Goal: Information Seeking & Learning: Learn about a topic

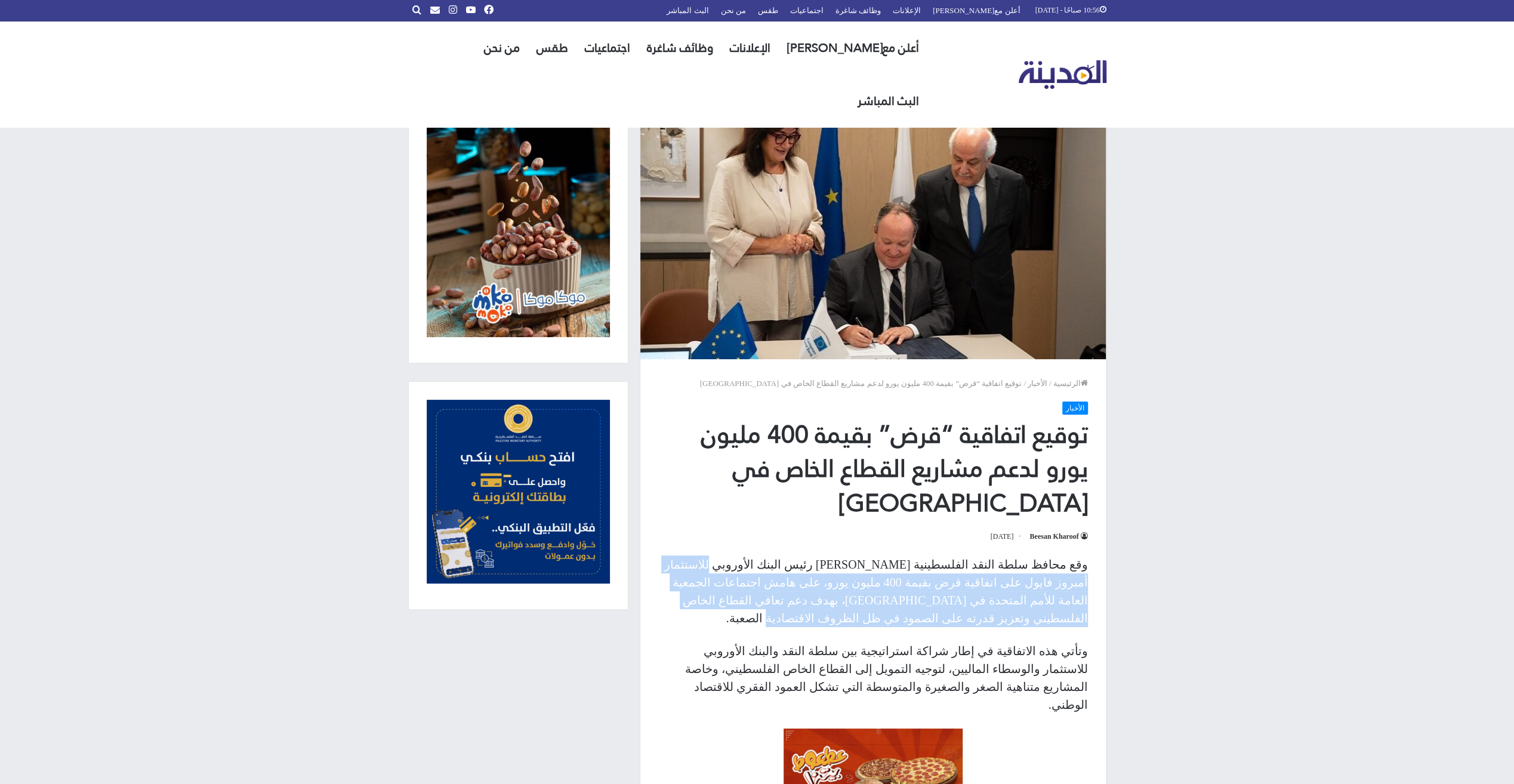
drag, startPoint x: 819, startPoint y: 570, endPoint x: 709, endPoint y: 595, distance: 112.8
click at [709, 595] on p "وقع محافظ سلطة النقد الفلسطينية [PERSON_NAME] رئيس البنك الأوروبي للاستثمار أمب…" at bounding box center [873, 591] width 430 height 72
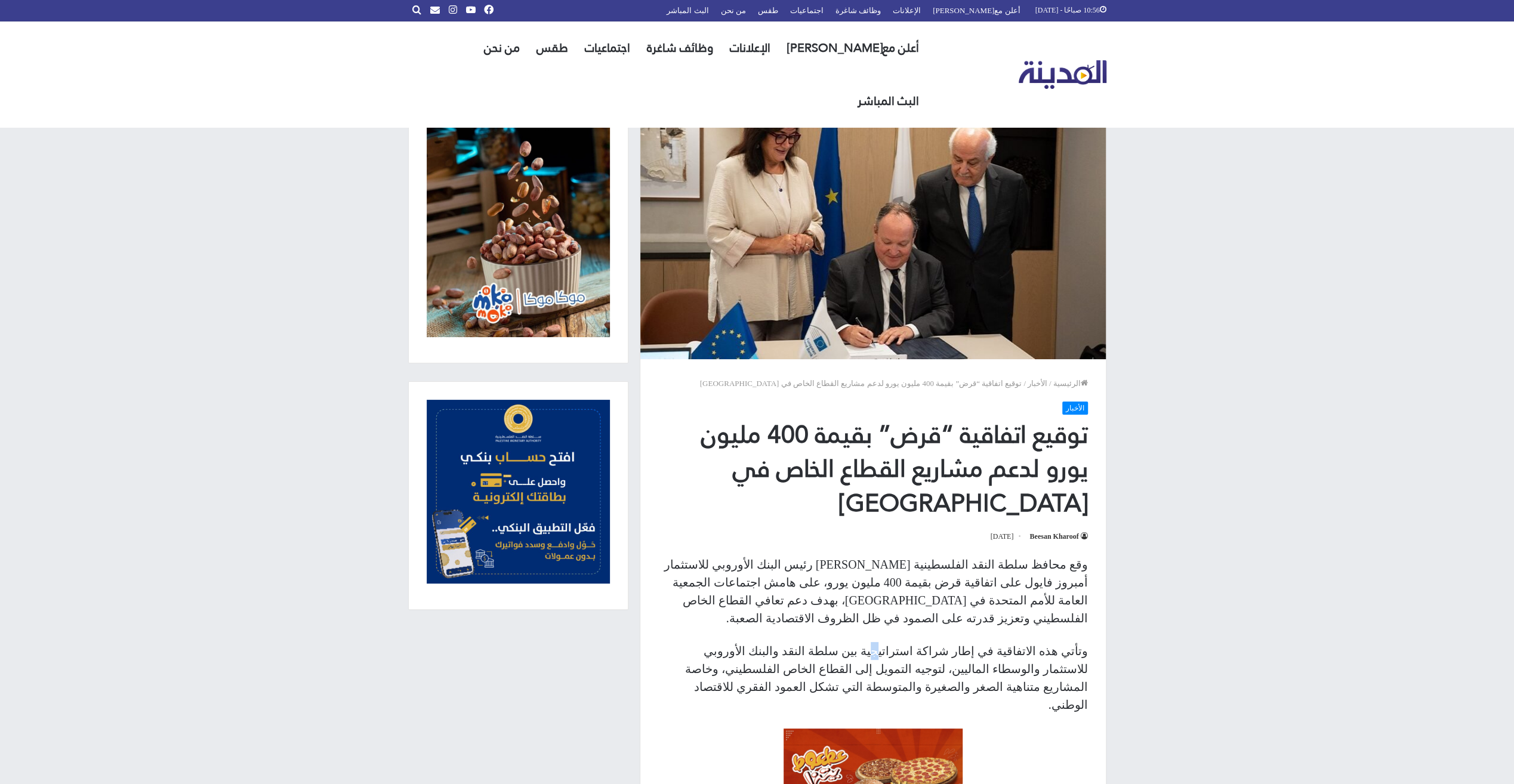
click at [927, 642] on p "وتأتي هذه الاتفاقية في إطار شراكة استراتيجية بين سلطة النقد والبنك الأوروبي للا…" at bounding box center [873, 677] width 430 height 72
drag, startPoint x: 927, startPoint y: 640, endPoint x: 857, endPoint y: 632, distance: 70.5
click at [857, 642] on p "وتأتي هذه الاتفاقية في إطار شراكة استراتيجية بين سلطة النقد والبنك الأوروبي للا…" at bounding box center [873, 677] width 430 height 72
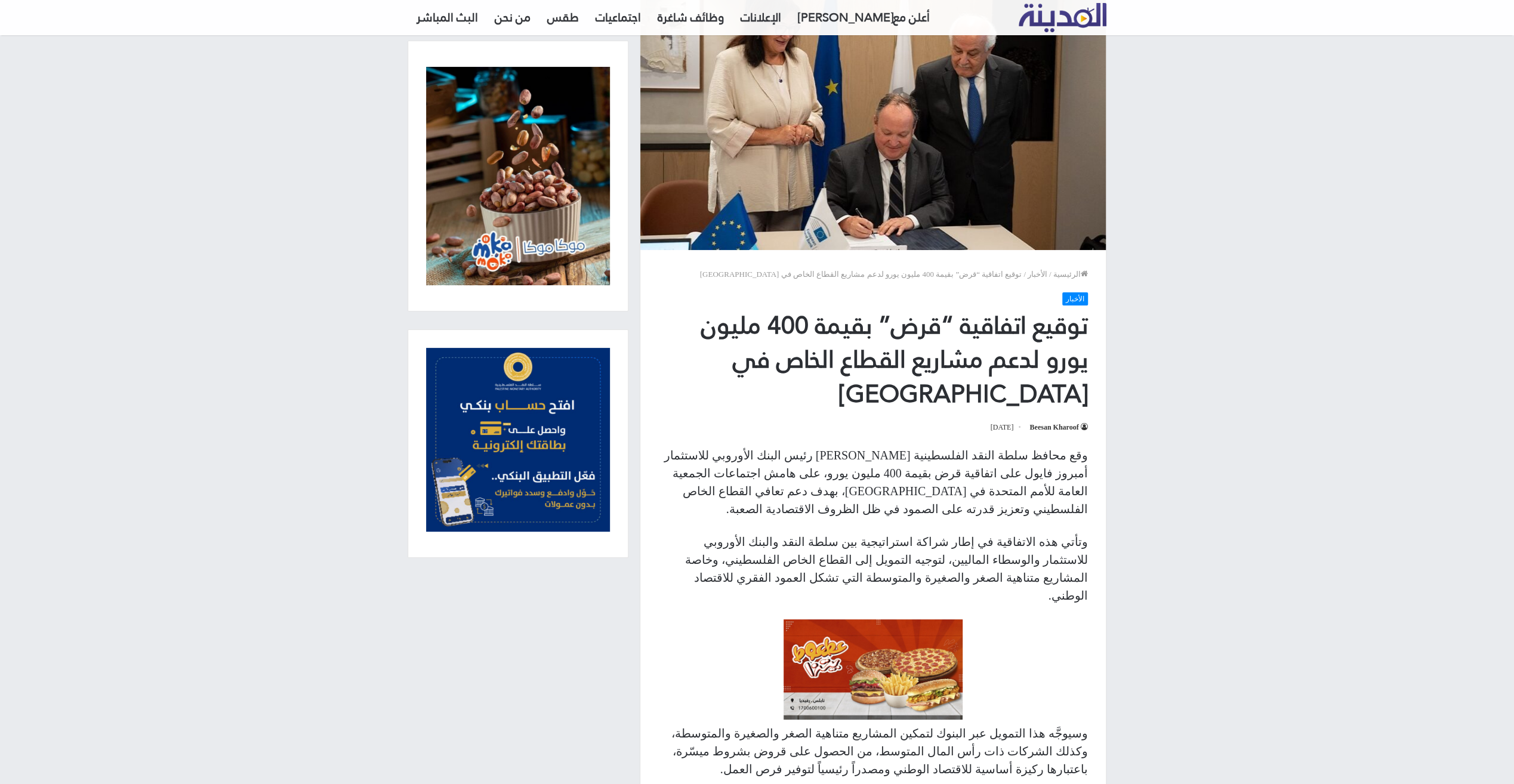
scroll to position [119, 0]
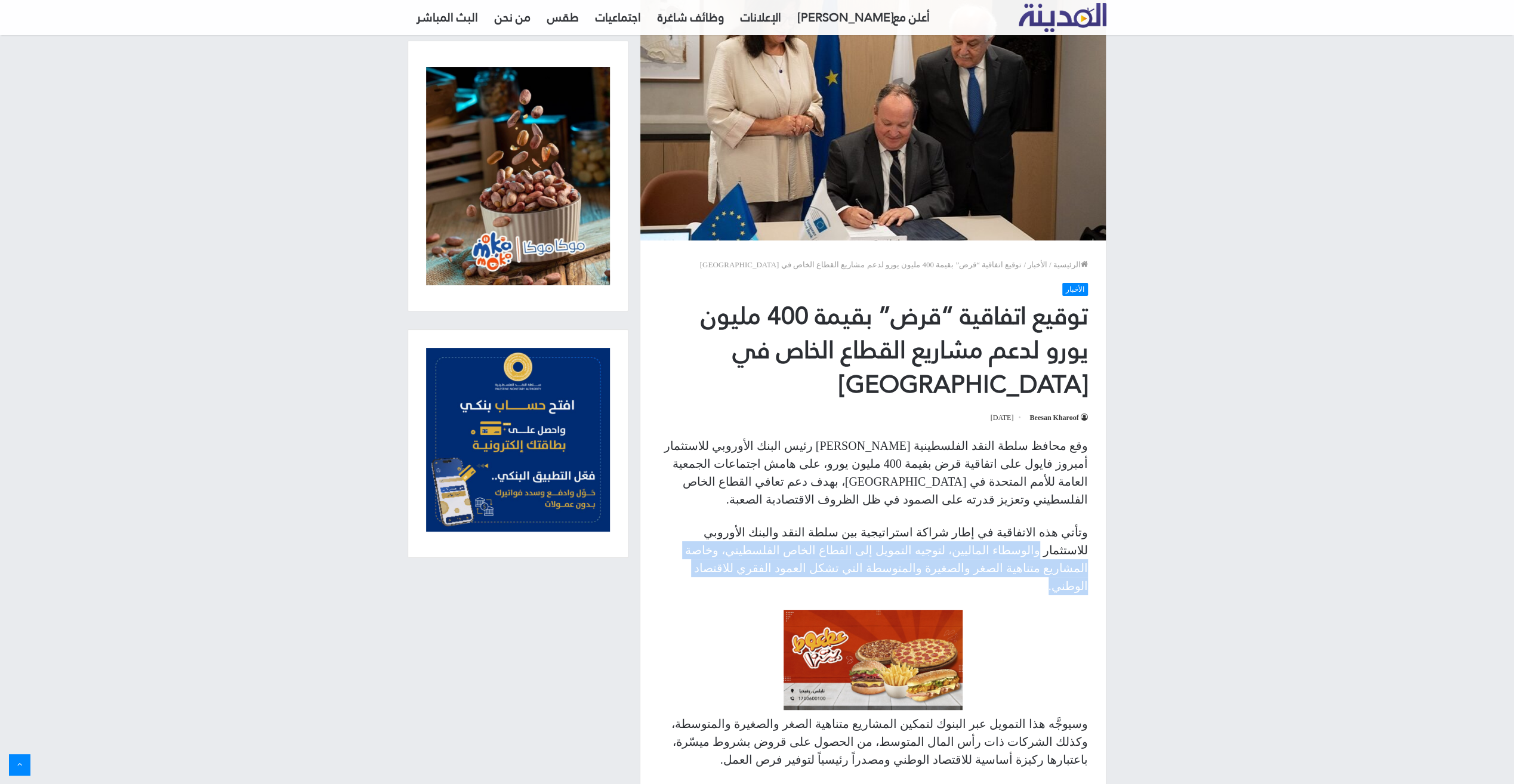
drag, startPoint x: 753, startPoint y: 507, endPoint x: 731, endPoint y: 543, distance: 42.2
click at [731, 543] on p "وتأتي هذه الاتفاقية في إطار شراكة استراتيجية بين سلطة النقد والبنك الأوروبي للا…" at bounding box center [873, 559] width 430 height 72
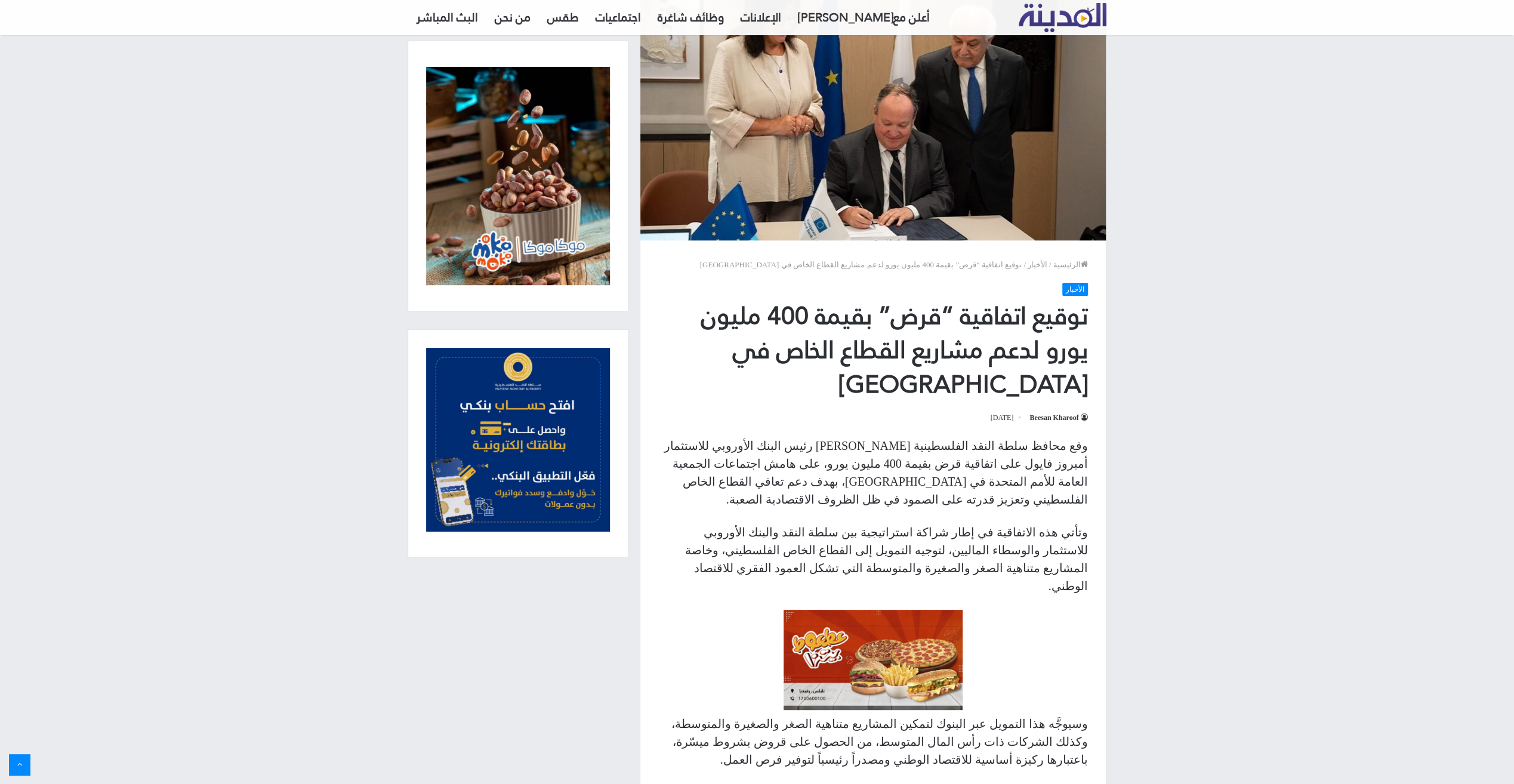
drag, startPoint x: 731, startPoint y: 543, endPoint x: 704, endPoint y: 537, distance: 27.7
click at [704, 537] on p "وتأتي هذه الاتفاقية في إطار شراكة استراتيجية بين سلطة النقد والبنك الأوروبي للا…" at bounding box center [873, 559] width 430 height 72
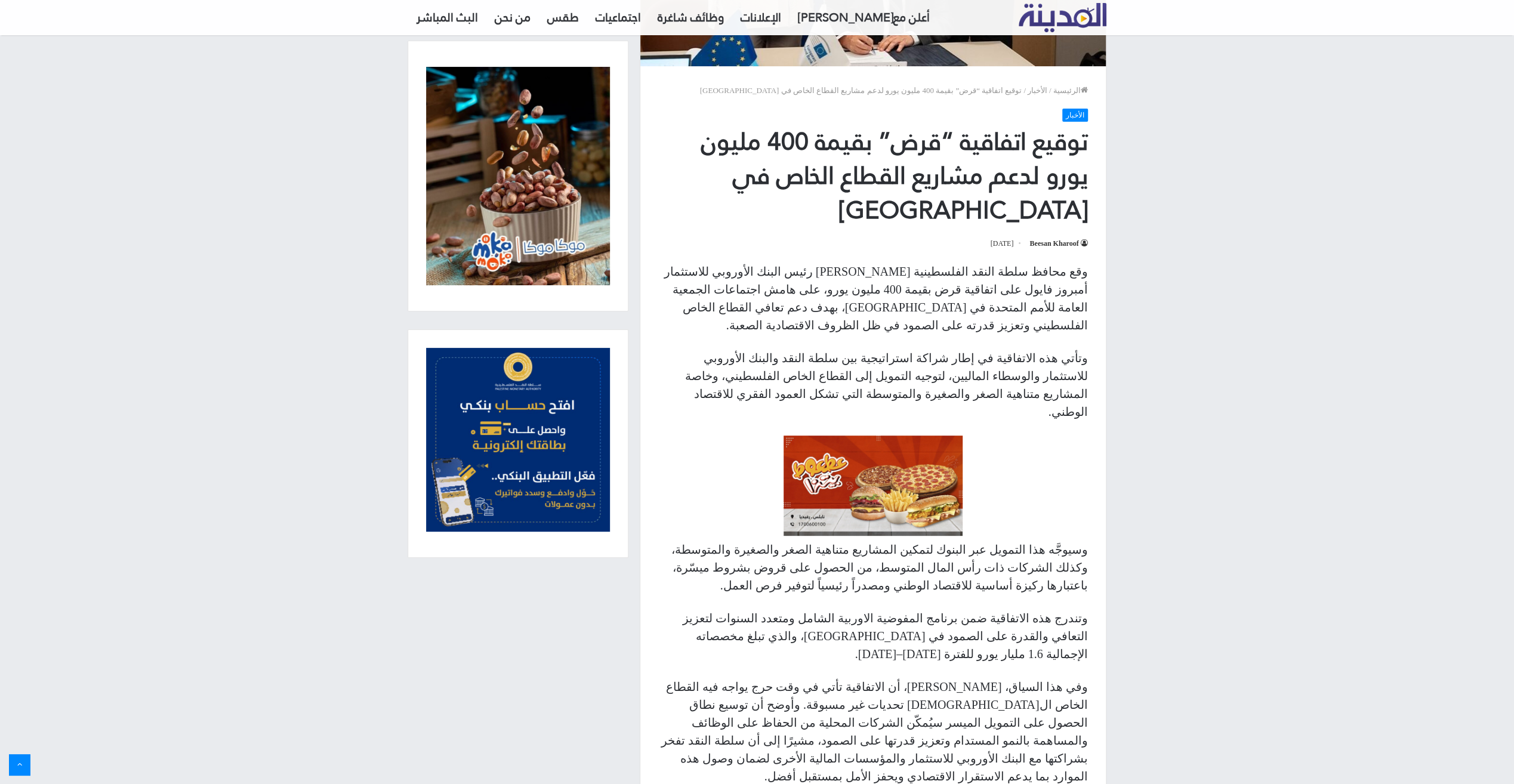
scroll to position [298, 0]
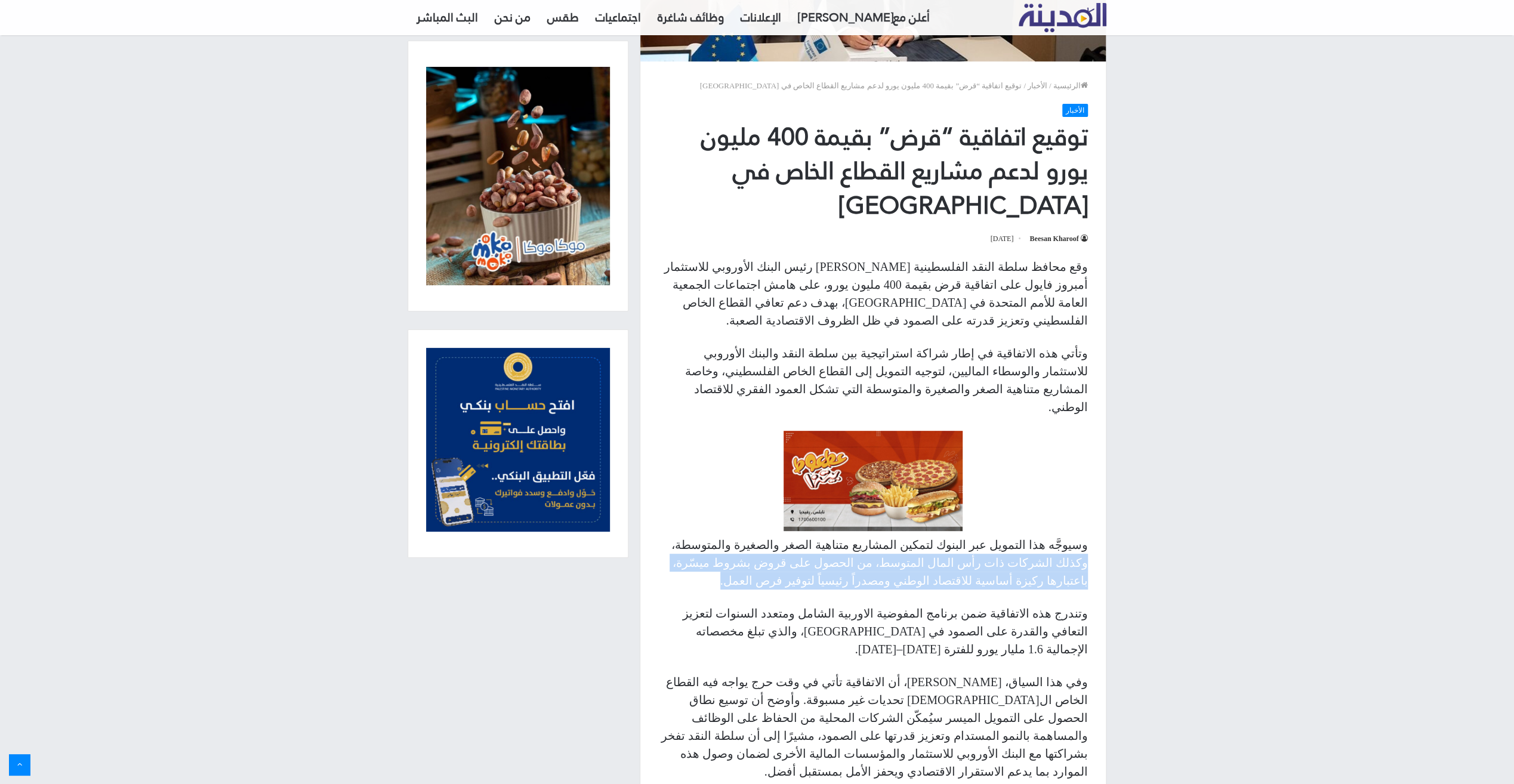
drag, startPoint x: 745, startPoint y: 513, endPoint x: 693, endPoint y: 547, distance: 62.1
click at [693, 547] on p "وسيوجَّه هذا التمويل عبر البنوك لتمكين المشاريع متناهية الصغر والصغيرة والمتوسط…" at bounding box center [873, 563] width 430 height 54
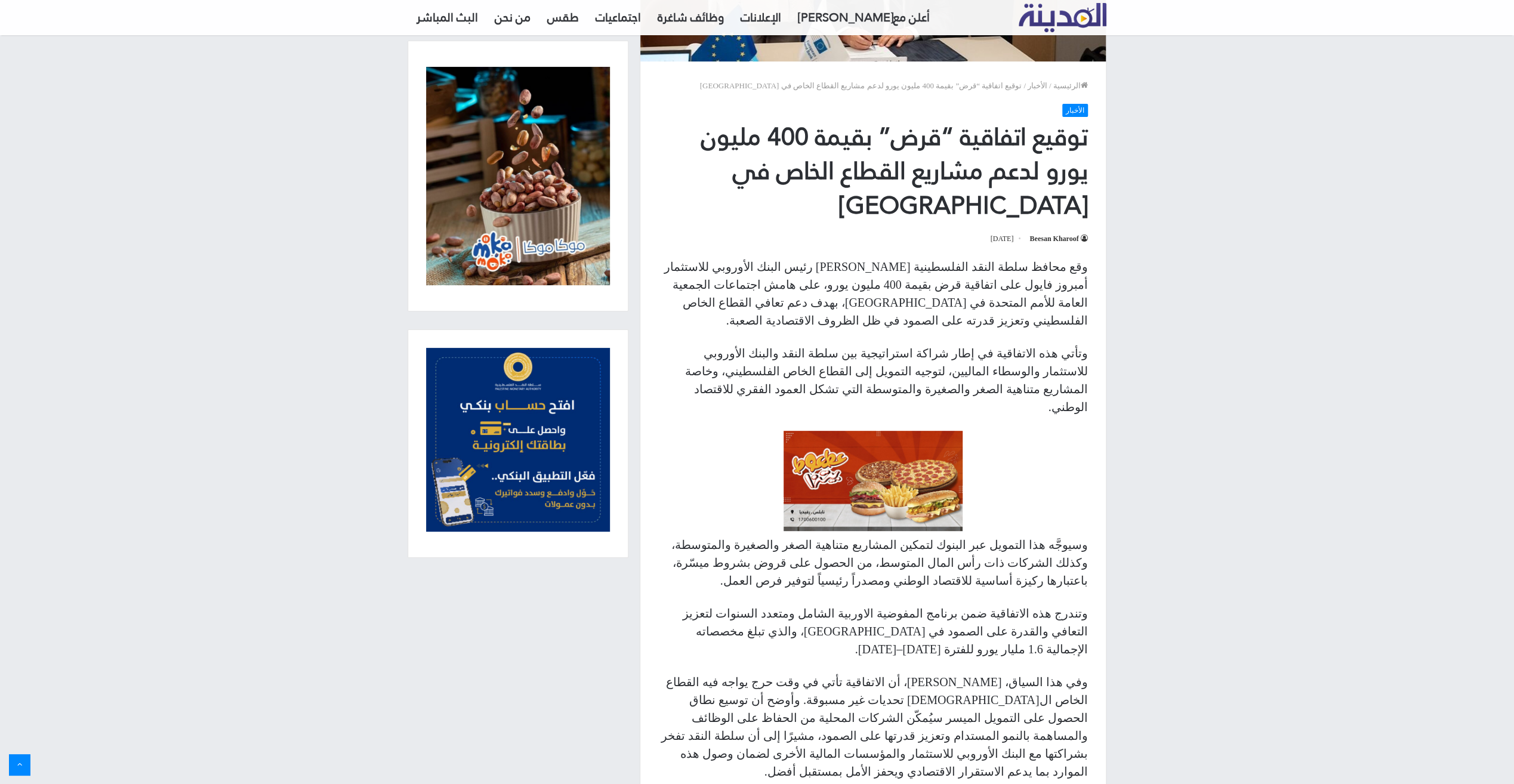
drag, startPoint x: 693, startPoint y: 547, endPoint x: 766, endPoint y: 609, distance: 95.8
click at [766, 609] on div "وقع محافظ سلطة النقد الفلسطينية [PERSON_NAME] رئيس البنك الأوروبي للاستثمار أمب…" at bounding box center [873, 694] width 465 height 872
drag, startPoint x: 864, startPoint y: 525, endPoint x: 822, endPoint y: 545, distance: 46.5
click at [822, 545] on p "وسيوجَّه هذا التمويل عبر البنوك لتمكين المشاريع متناهية الصغر والصغيرة والمتوسط…" at bounding box center [873, 563] width 430 height 54
drag, startPoint x: 822, startPoint y: 545, endPoint x: 808, endPoint y: 589, distance: 46.2
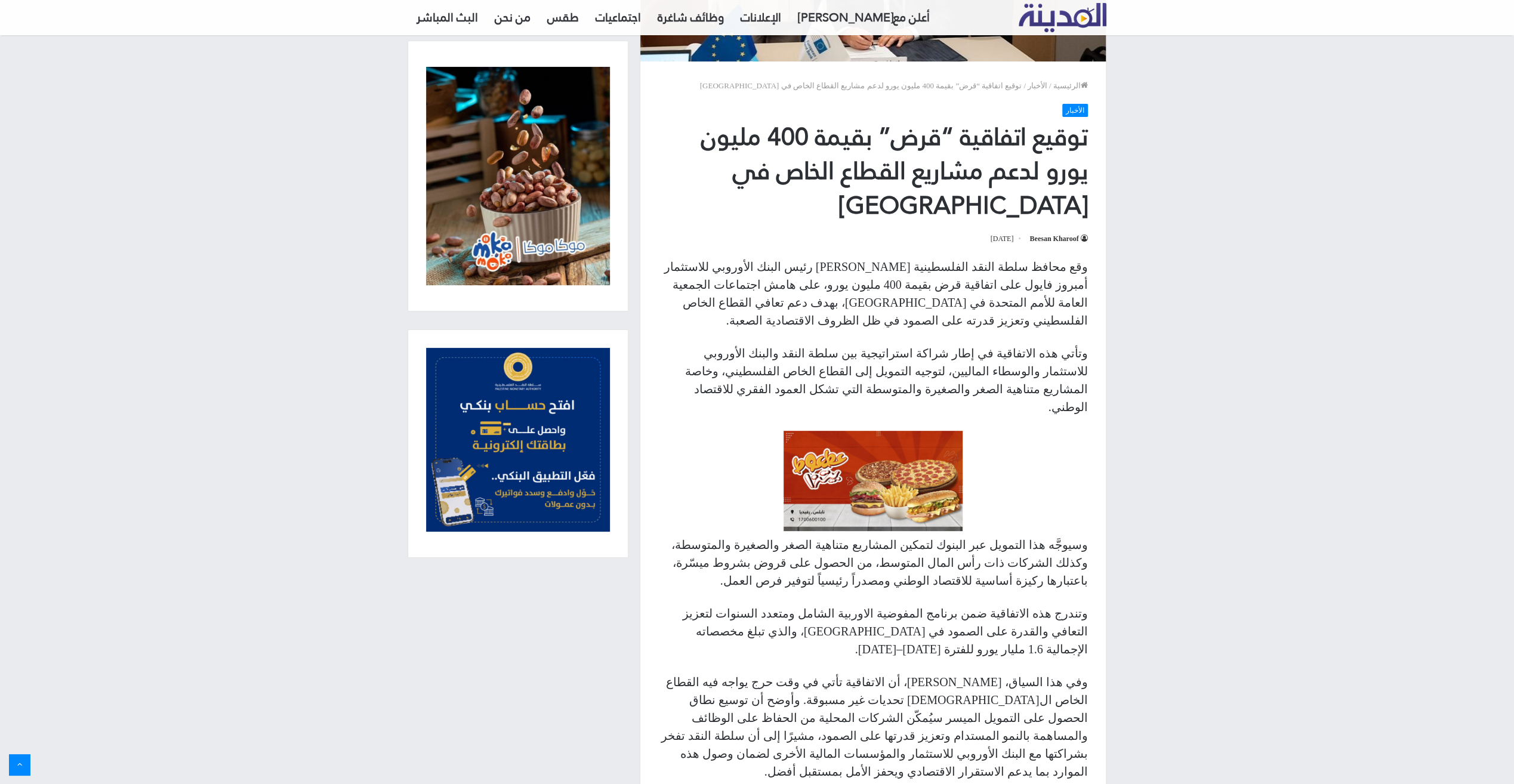
click at [808, 604] on p "وتندرج هذه الاتفاقية ضمن برنامج المفوضية الاوربية الشامل ومتعدد السنوات لتعزيز …" at bounding box center [873, 631] width 430 height 54
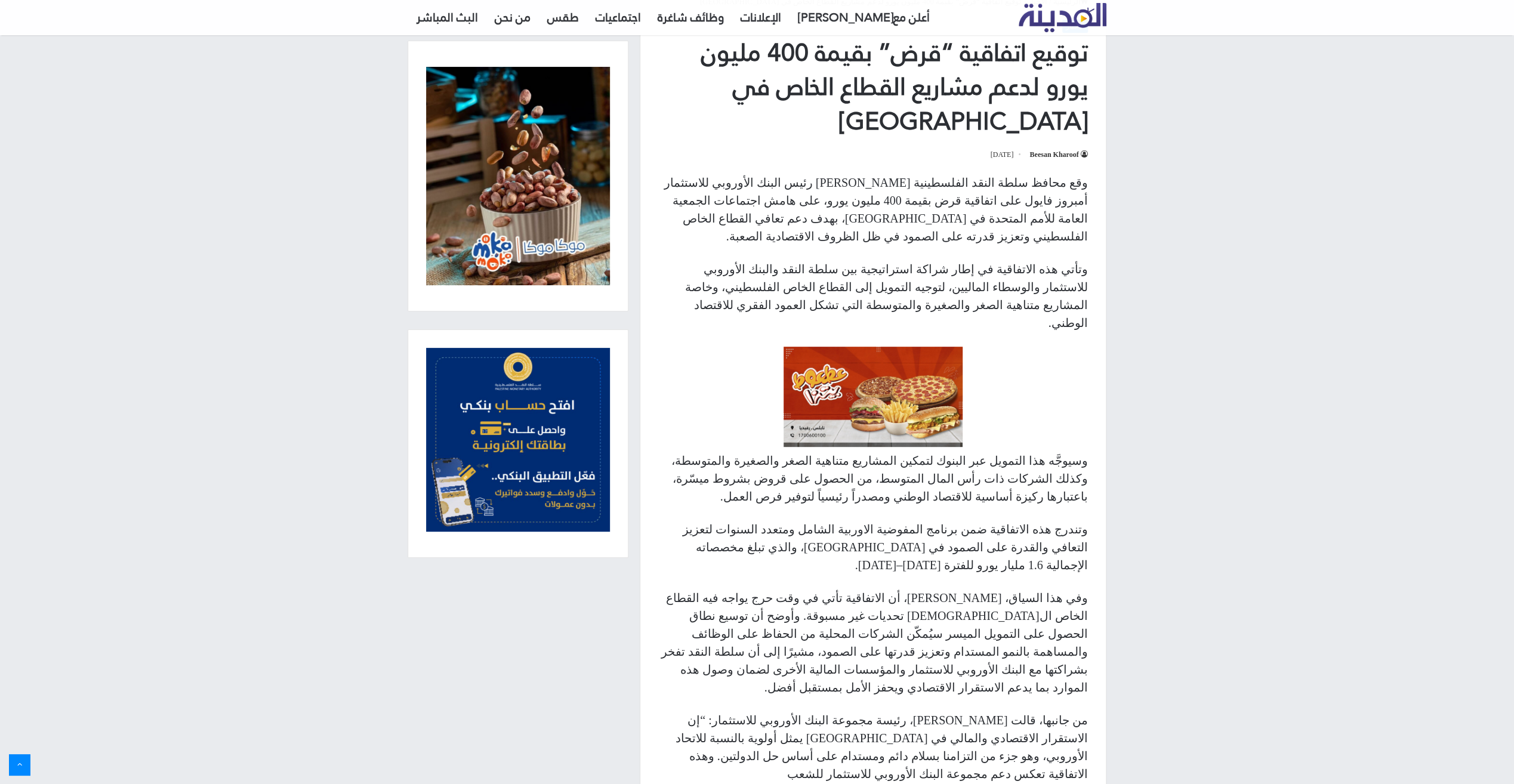
scroll to position [418, 0]
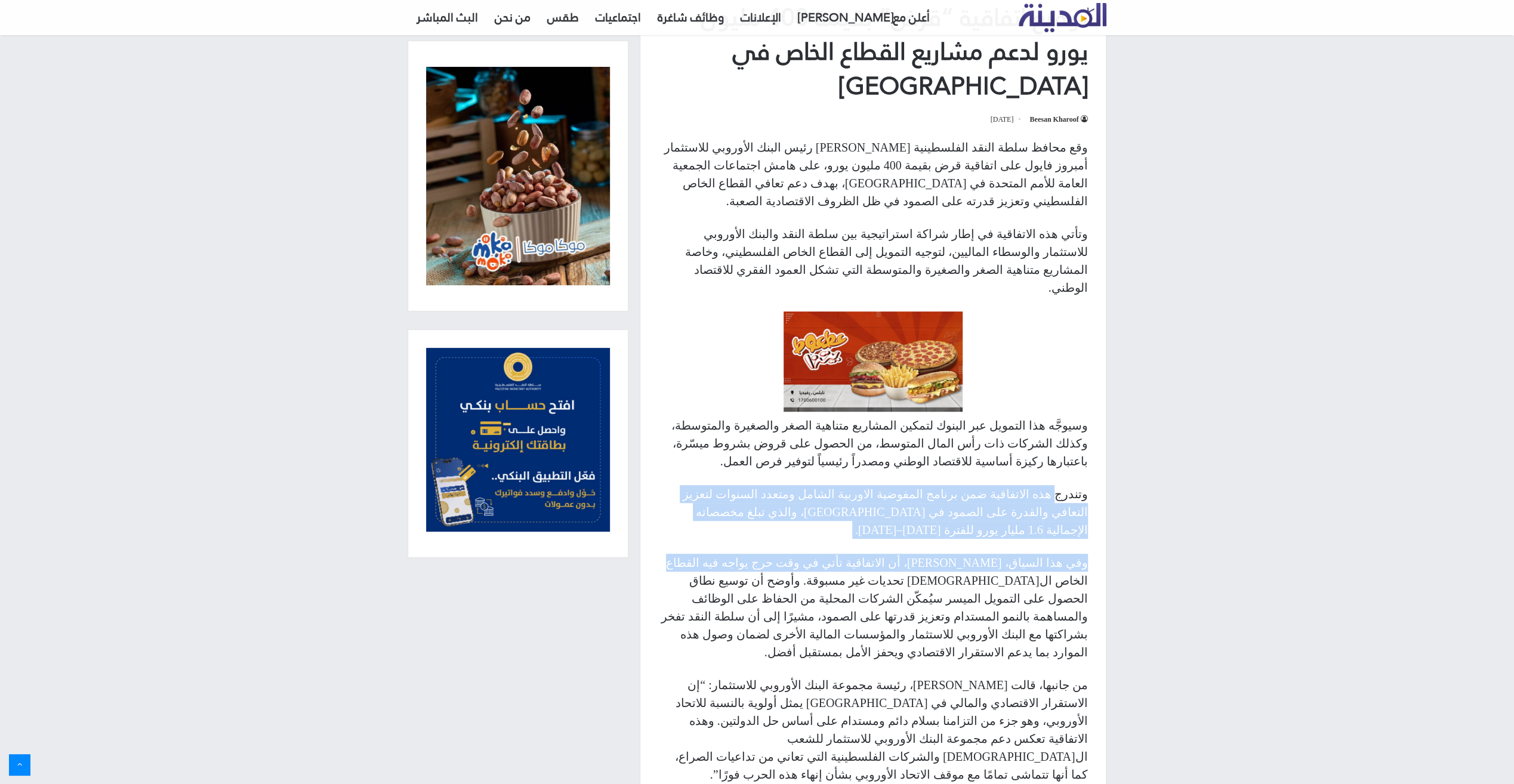
drag, startPoint x: 1058, startPoint y: 453, endPoint x: 789, endPoint y: 487, distance: 271.1
click at [789, 487] on div "وقع محافظ سلطة النقد الفلسطينية [PERSON_NAME] رئيس البنك الأوروبي للاستثمار أمب…" at bounding box center [873, 574] width 465 height 872
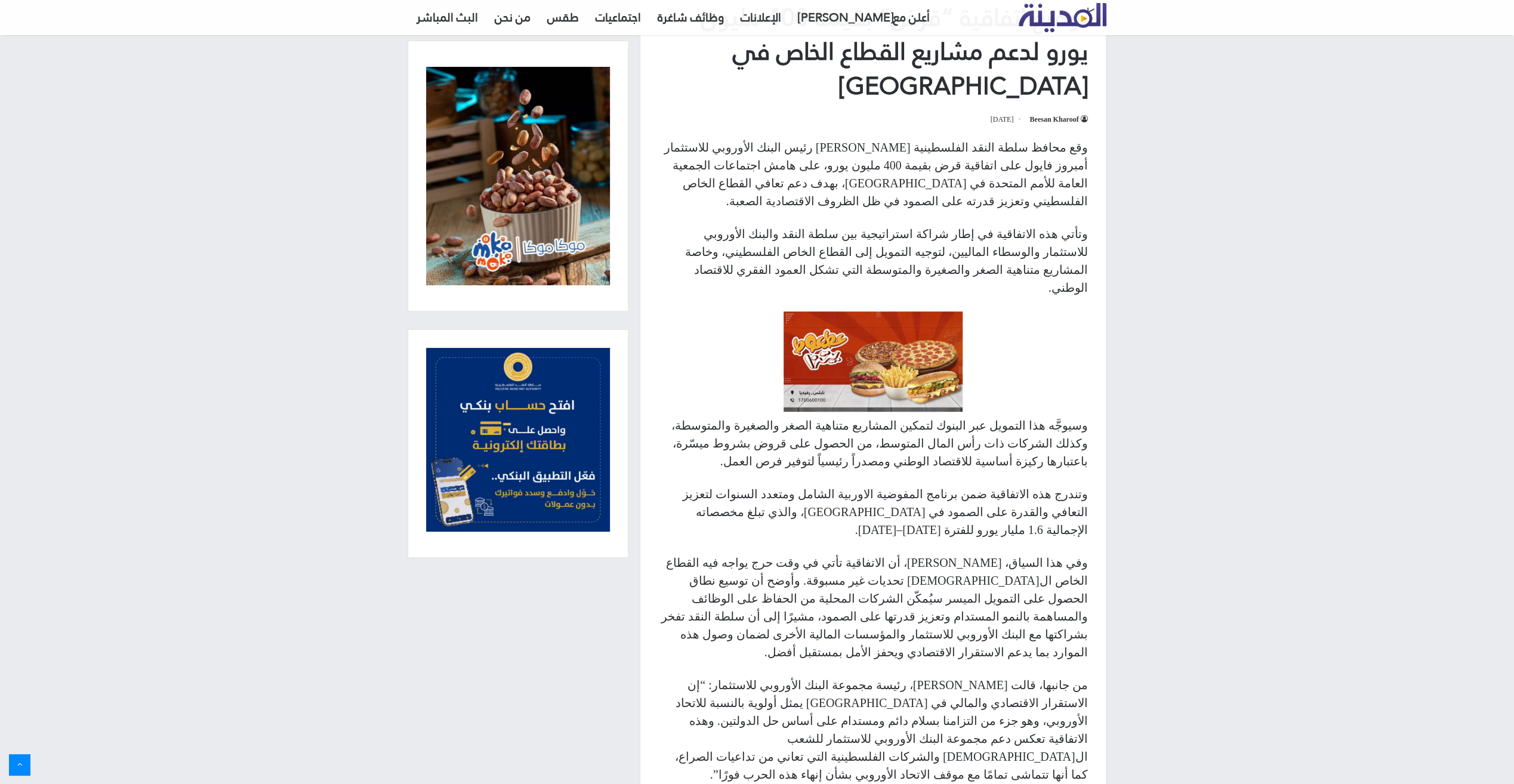
drag, startPoint x: 789, startPoint y: 487, endPoint x: 789, endPoint y: 530, distance: 43.0
click at [787, 554] on p "وفي هذا السياق، [PERSON_NAME]، أن الاتفاقية تأتي في وقت حرج يواجه فيه القطاع ال…" at bounding box center [873, 607] width 430 height 107
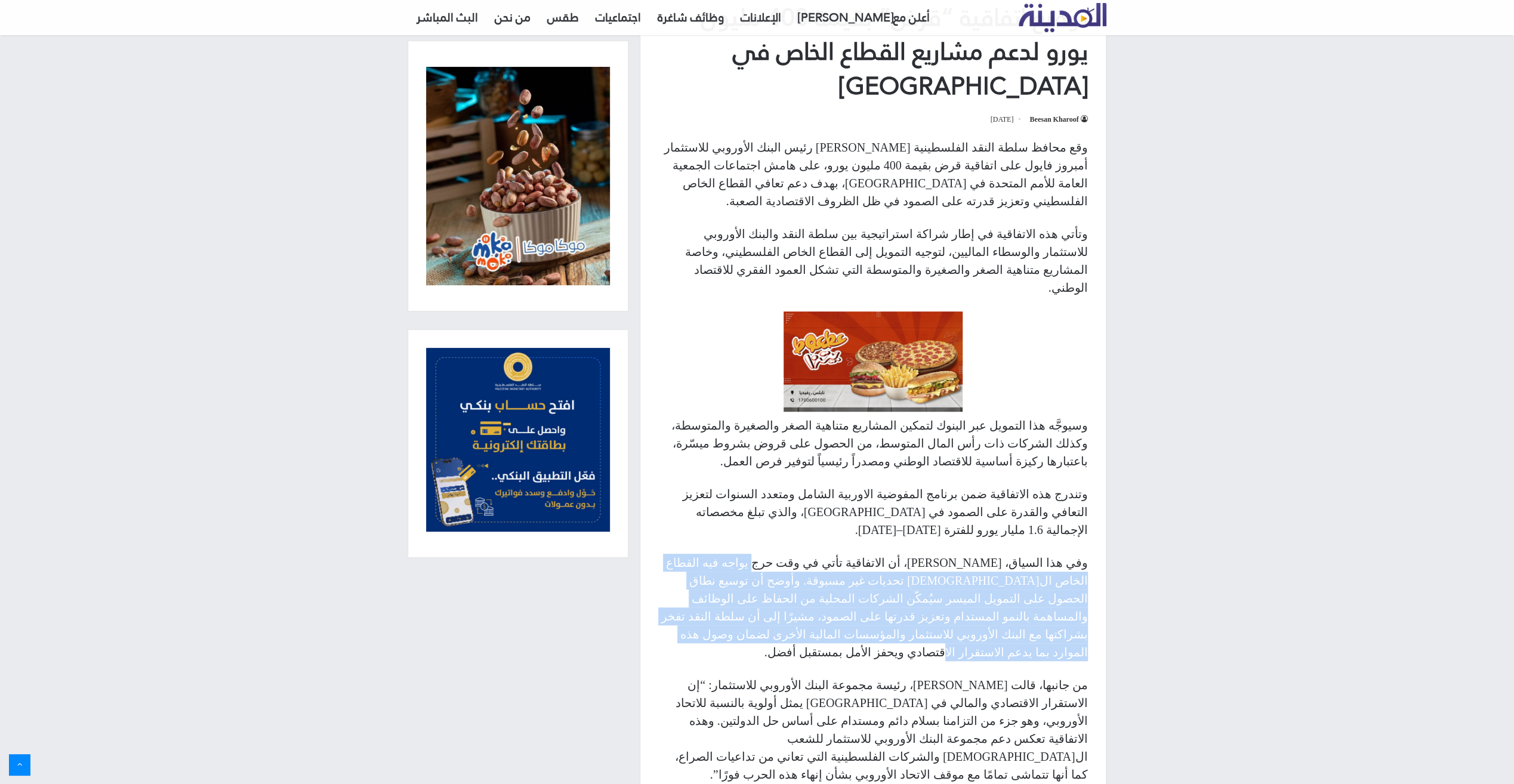
drag, startPoint x: 851, startPoint y: 505, endPoint x: 691, endPoint y: 564, distance: 170.5
click at [691, 564] on p "وفي هذا السياق، [PERSON_NAME]، أن الاتفاقية تأتي في وقت حرج يواجه فيه القطاع ال…" at bounding box center [873, 607] width 430 height 107
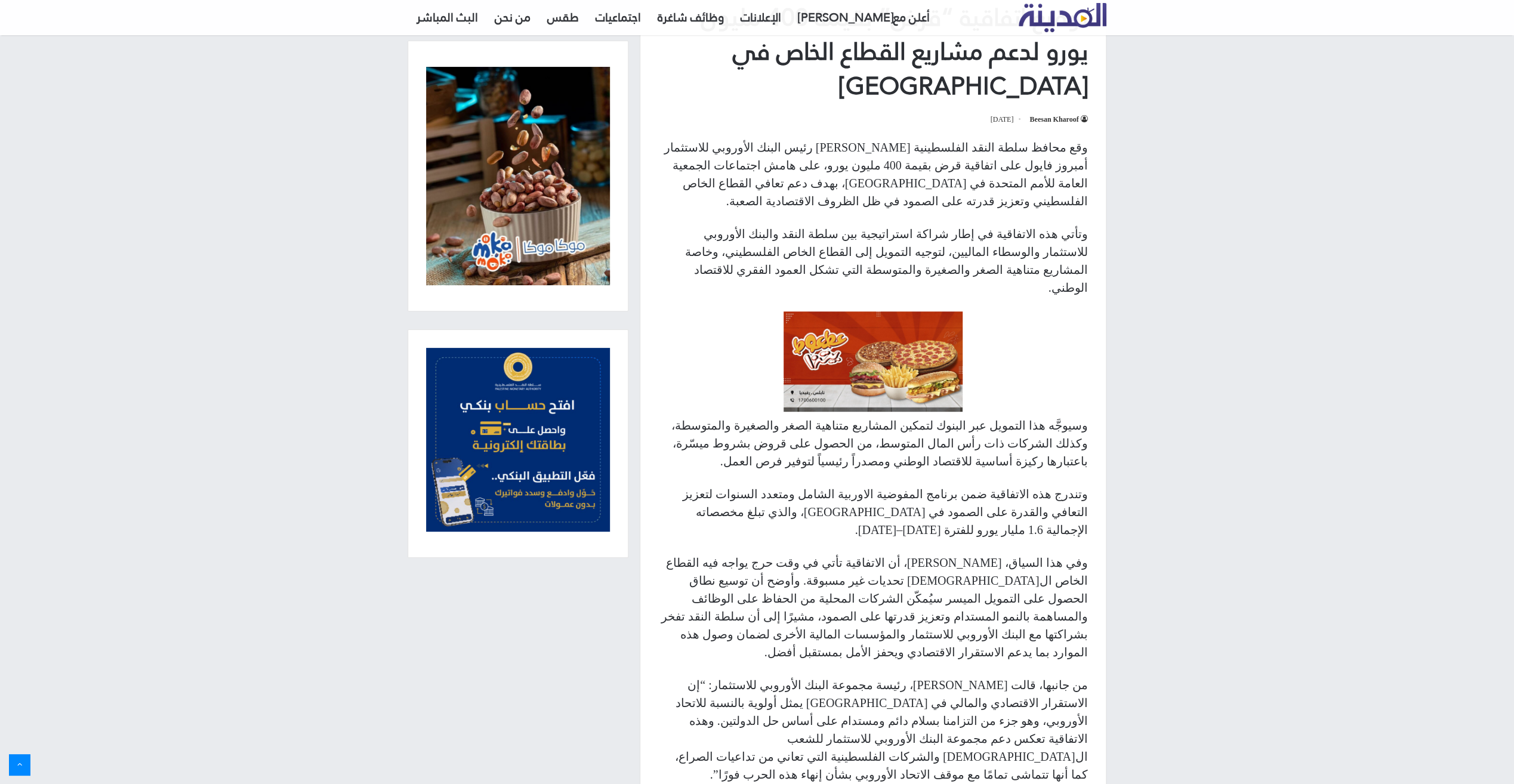
drag, startPoint x: 691, startPoint y: 564, endPoint x: 691, endPoint y: 614, distance: 50.0
click at [691, 676] on p "من جانبها، قالت [PERSON_NAME]، رئيسة مجموعة البنك الأوروبي للاستثمار: “إن الاست…" at bounding box center [873, 729] width 430 height 107
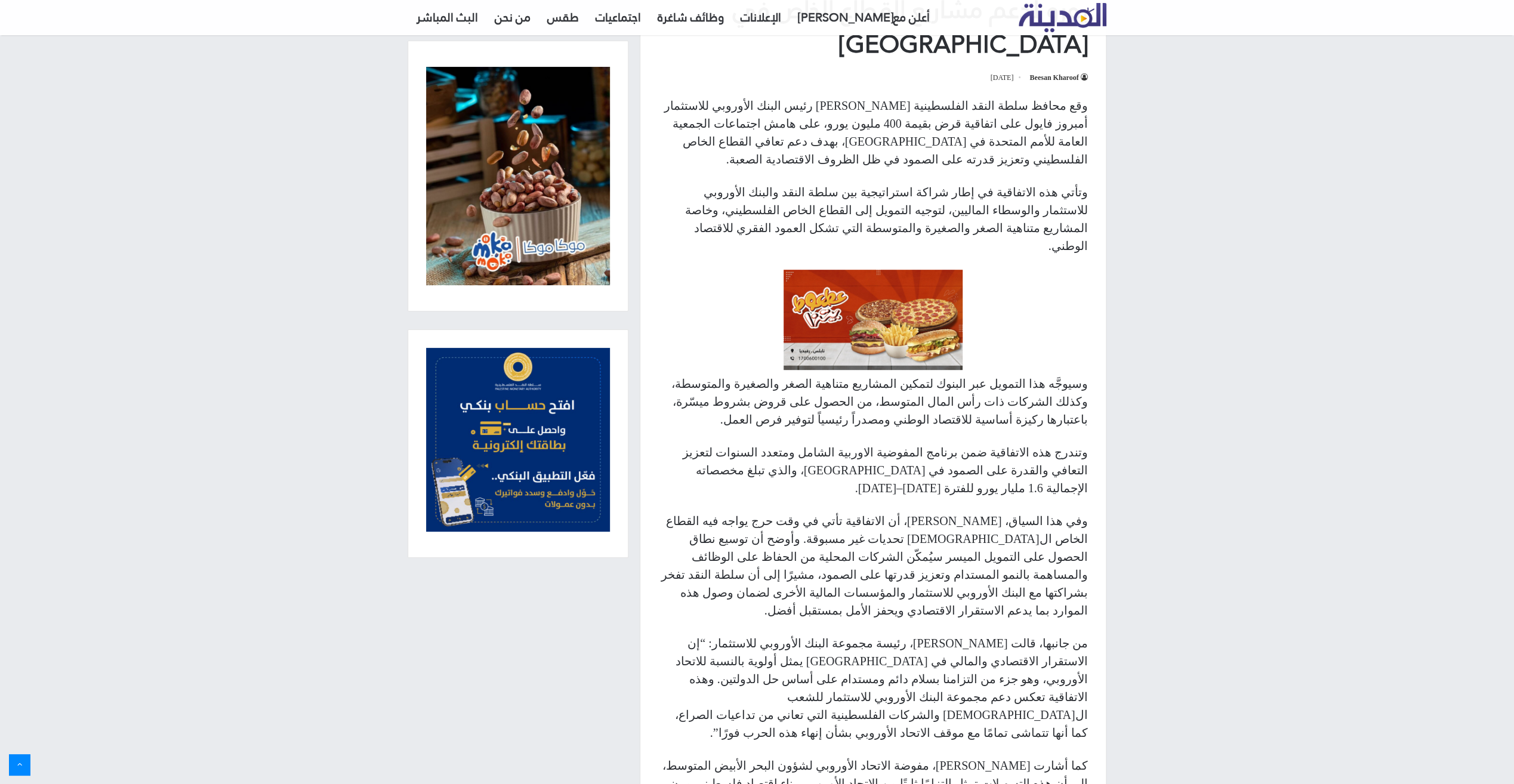
scroll to position [477, 0]
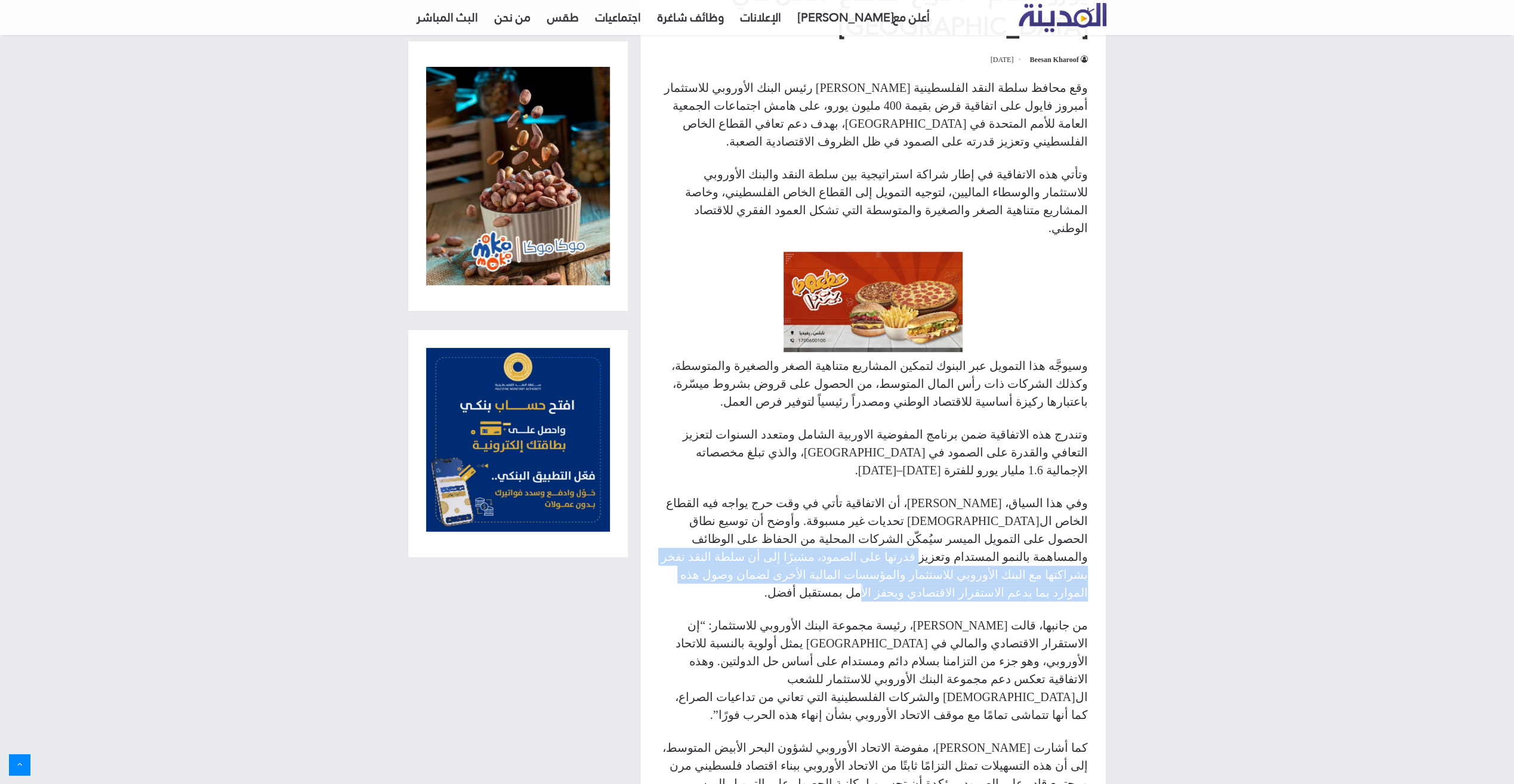
drag, startPoint x: 852, startPoint y: 487, endPoint x: 691, endPoint y: 521, distance: 164.6
click at [691, 521] on p "وفي هذا السياق، [PERSON_NAME]، أن الاتفاقية تأتي في وقت حرج يواجه فيه القطاع ال…" at bounding box center [873, 547] width 430 height 107
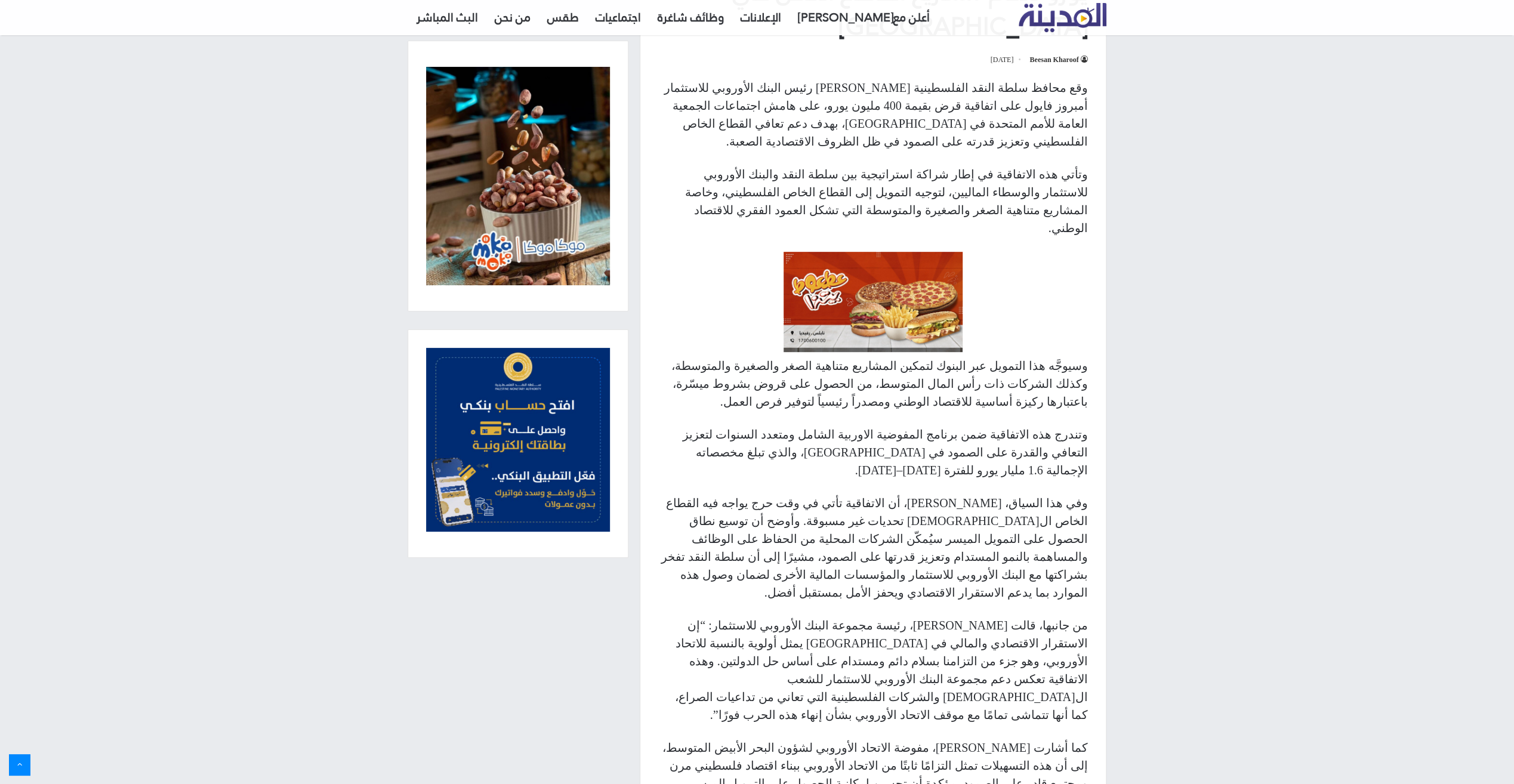
drag, startPoint x: 691, startPoint y: 521, endPoint x: 703, endPoint y: 586, distance: 66.1
click at [703, 616] on p "من جانبها، قالت [PERSON_NAME]، رئيسة مجموعة البنك الأوروبي للاستثمار: “إن الاست…" at bounding box center [873, 669] width 430 height 107
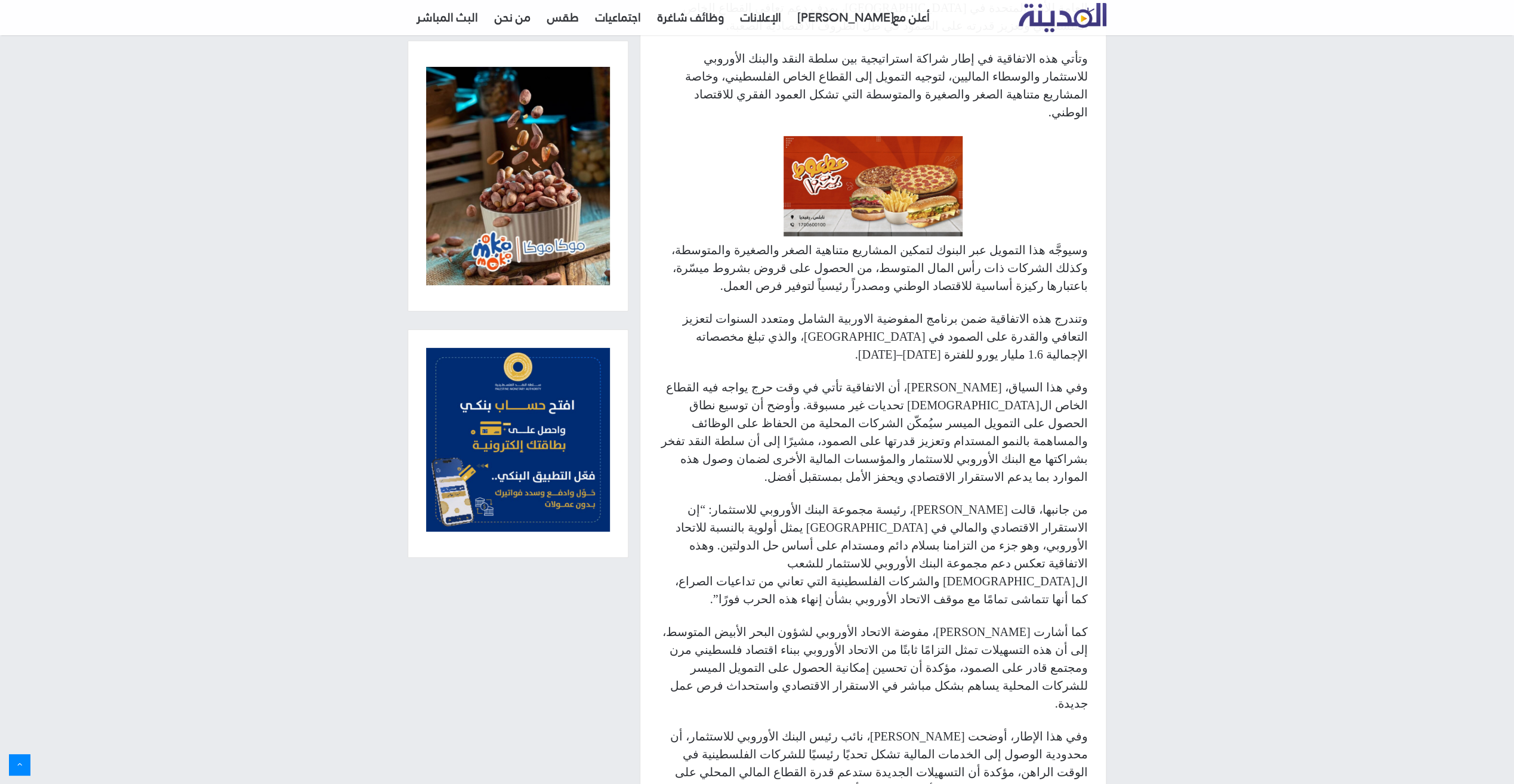
scroll to position [597, 0]
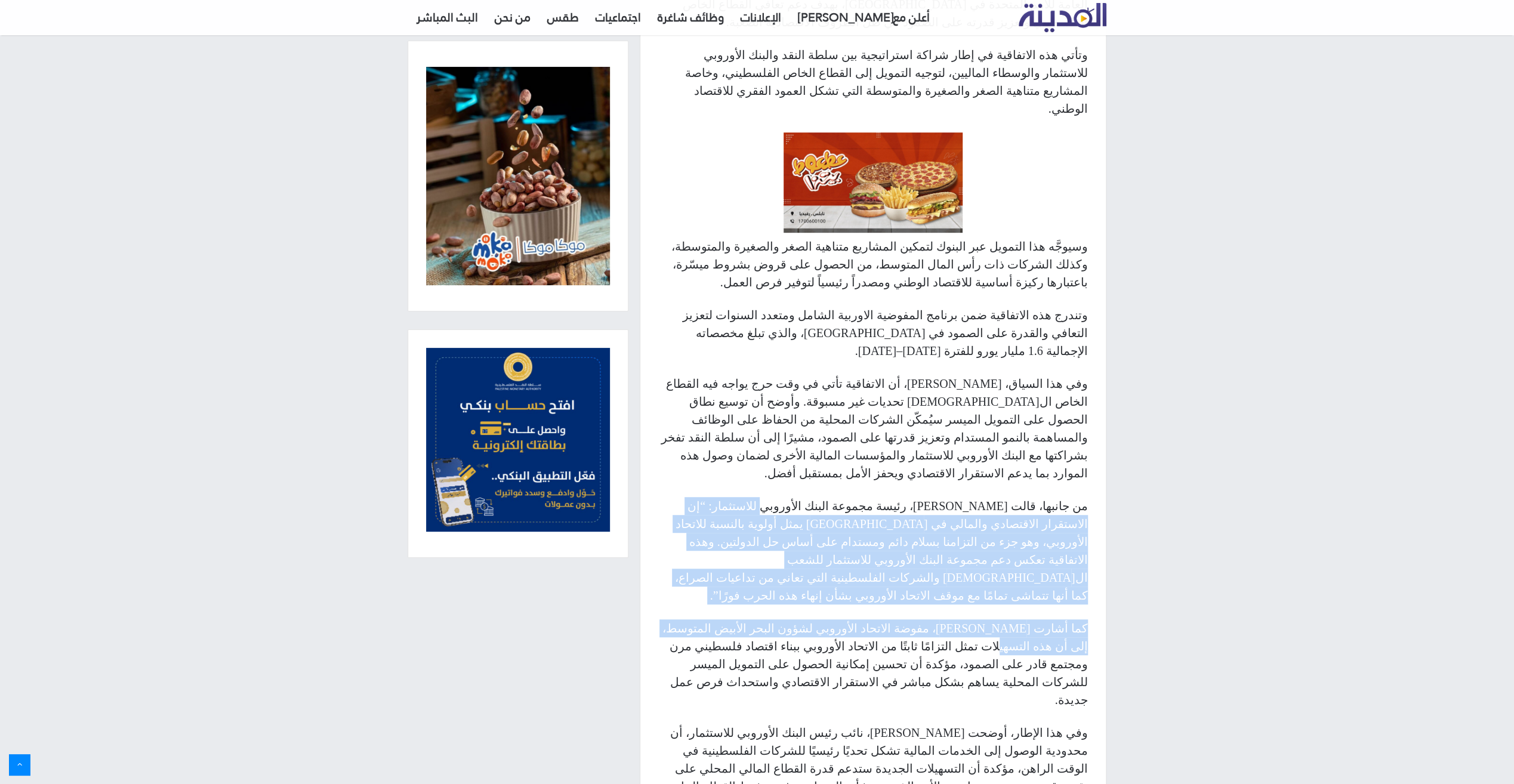
drag, startPoint x: 805, startPoint y: 437, endPoint x: 702, endPoint y: 523, distance: 134.2
click at [702, 523] on div "وقع محافظ سلطة النقد الفلسطينية [PERSON_NAME] رئيس البنك الأوروبي للاستثمار أمب…" at bounding box center [873, 395] width 465 height 872
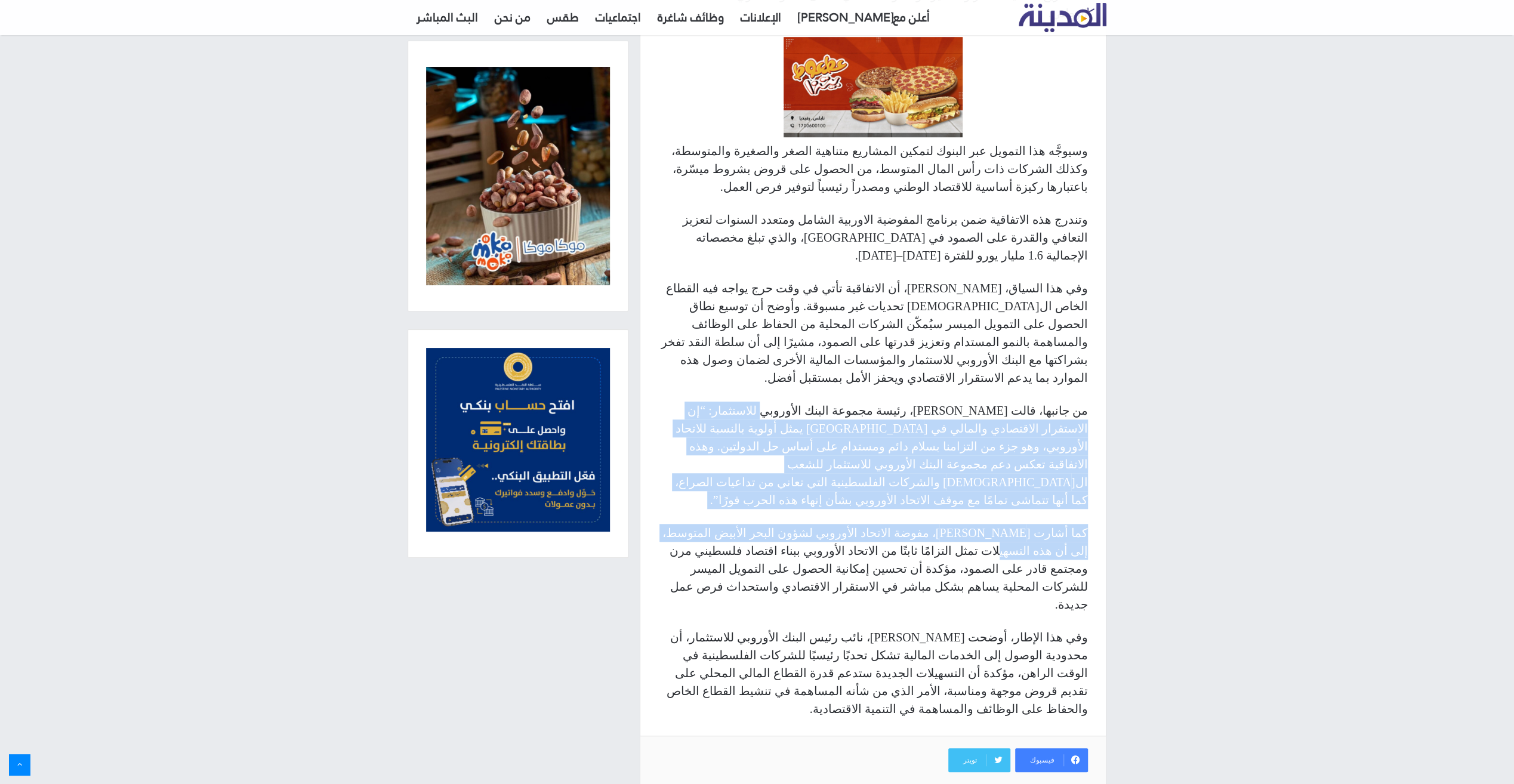
scroll to position [910, 0]
